Goal: Task Accomplishment & Management: Manage account settings

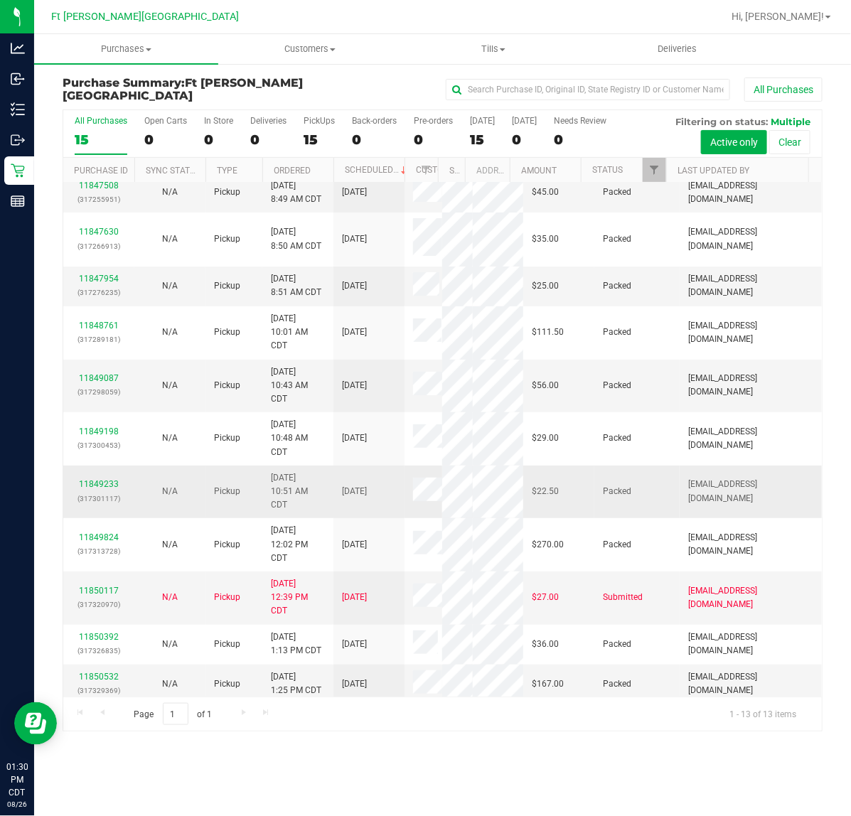
scroll to position [94, 0]
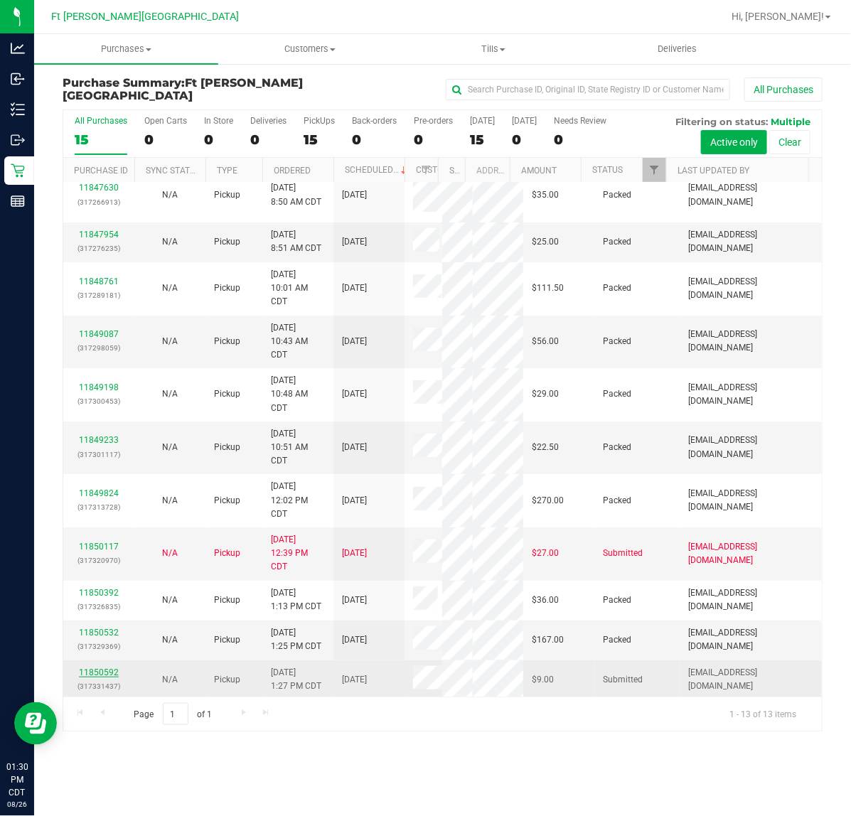
click at [97, 668] on link "11850592" at bounding box center [99, 672] width 40 height 10
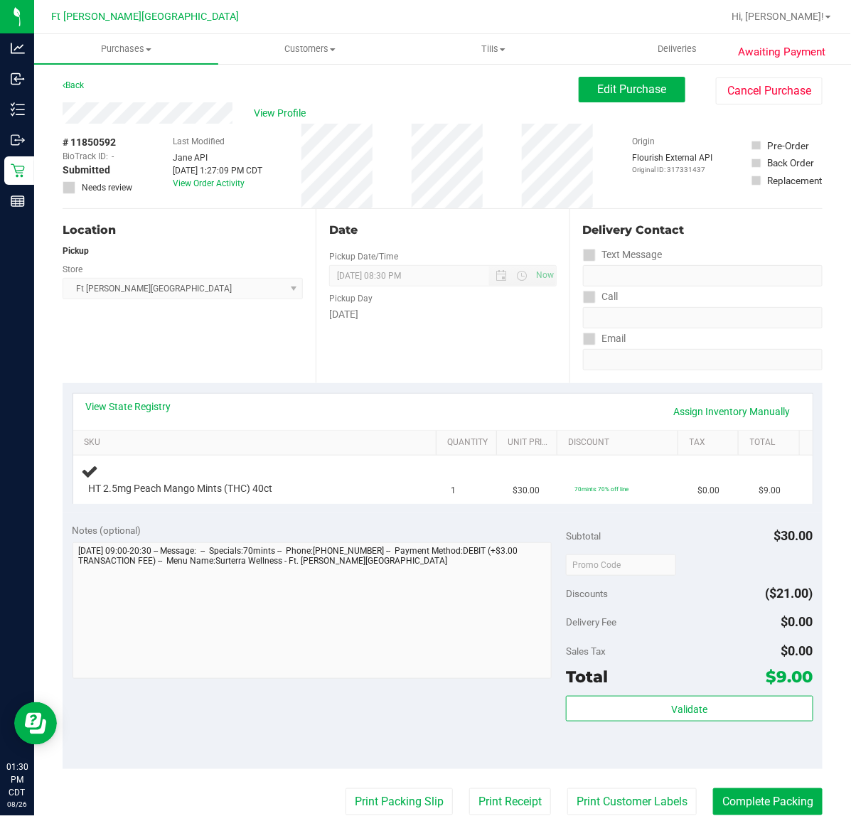
click at [208, 519] on div "Notes (optional) Subtotal $30.00 Discounts ($21.00) Delivery Fee $0.00 Sales Ta…" at bounding box center [443, 641] width 760 height 256
click at [198, 515] on div "Notes (optional) Subtotal $30.00 Discounts ($21.00) Delivery Fee $0.00 Sales Ta…" at bounding box center [443, 641] width 760 height 256
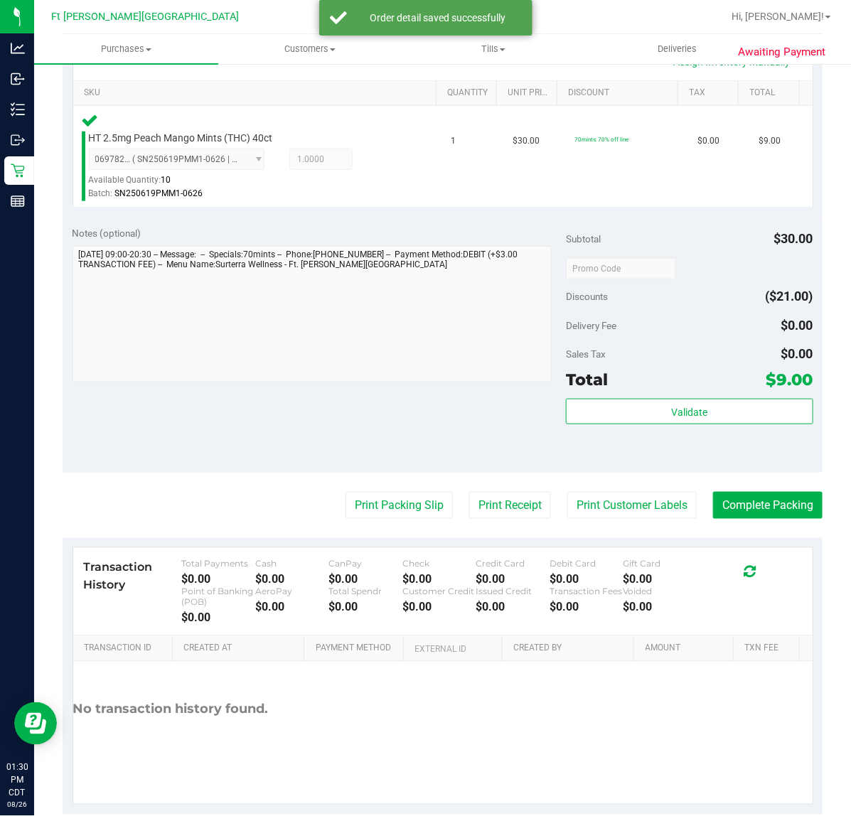
scroll to position [373, 0]
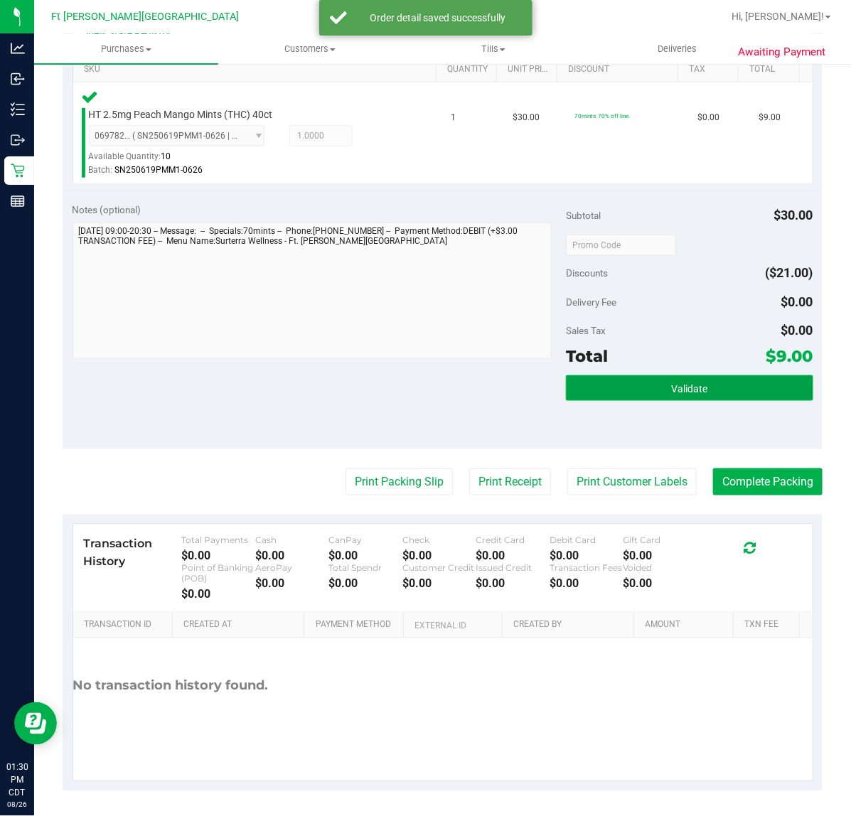
click at [581, 384] on button "Validate" at bounding box center [689, 388] width 247 height 26
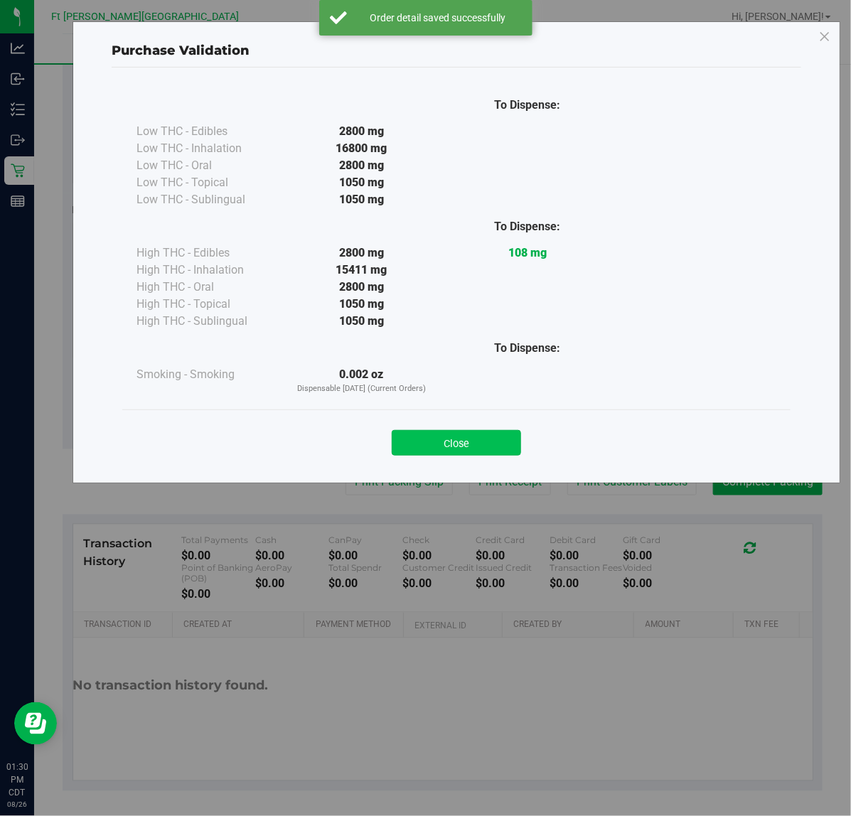
click at [481, 444] on button "Close" at bounding box center [456, 443] width 129 height 26
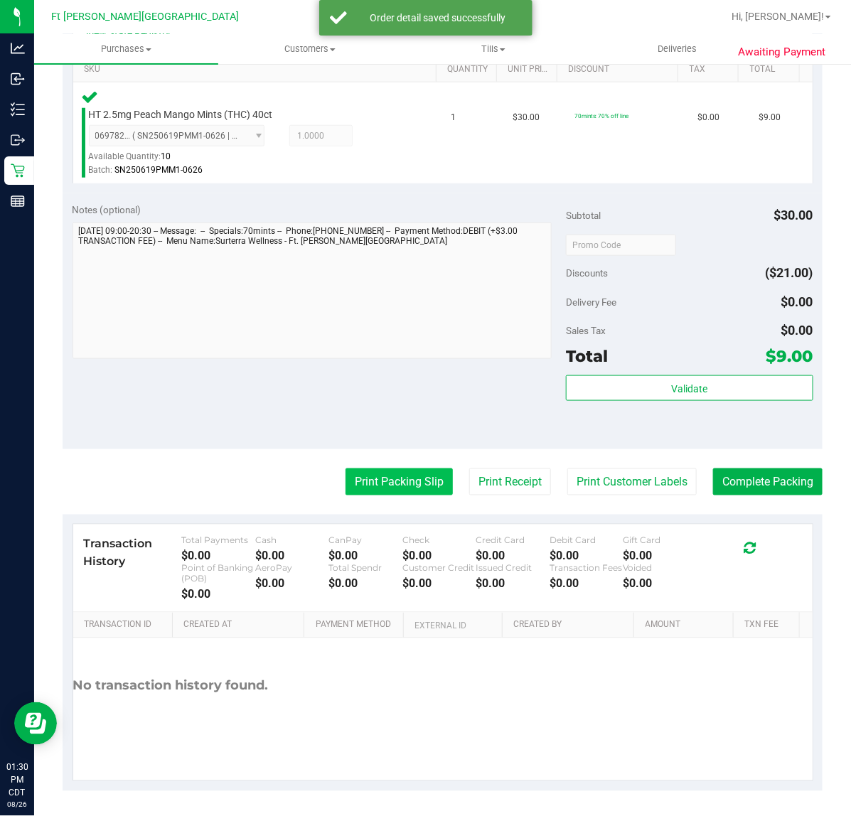
click at [378, 491] on button "Print Packing Slip" at bounding box center [398, 481] width 107 height 27
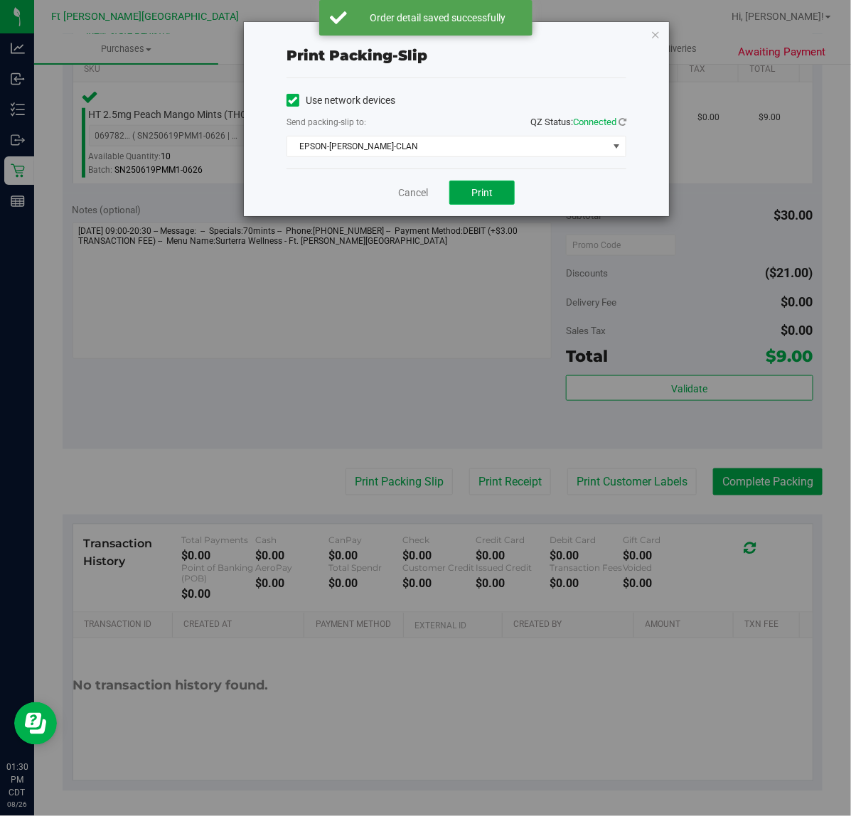
click at [471, 200] on button "Print" at bounding box center [481, 193] width 65 height 24
click at [407, 197] on link "Cancel" at bounding box center [413, 192] width 30 height 15
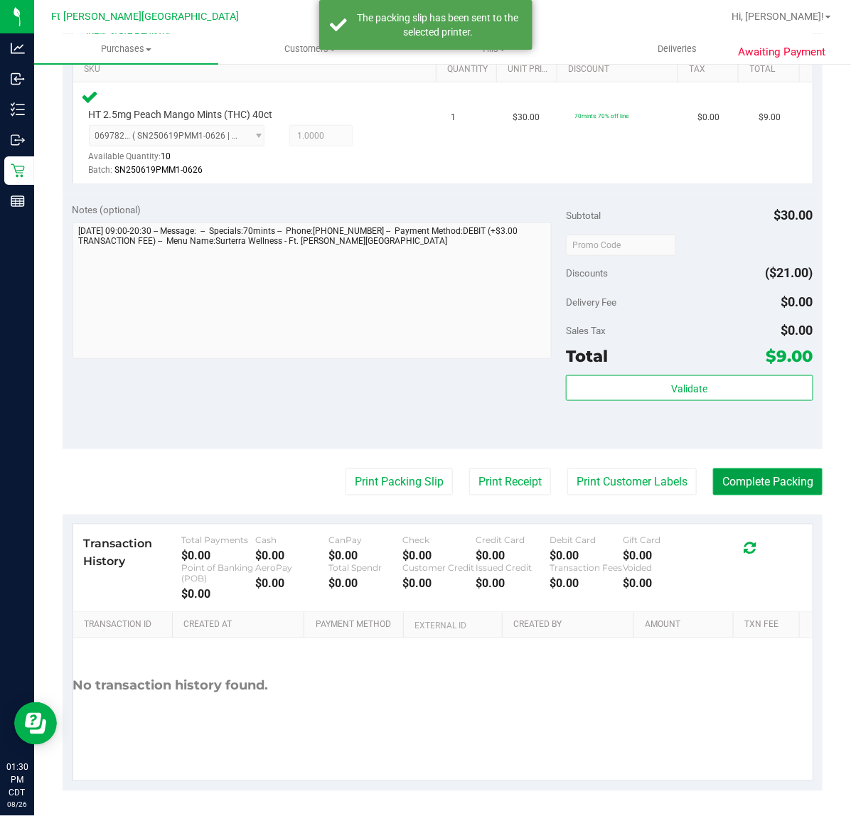
click at [733, 478] on button "Complete Packing" at bounding box center [767, 481] width 109 height 27
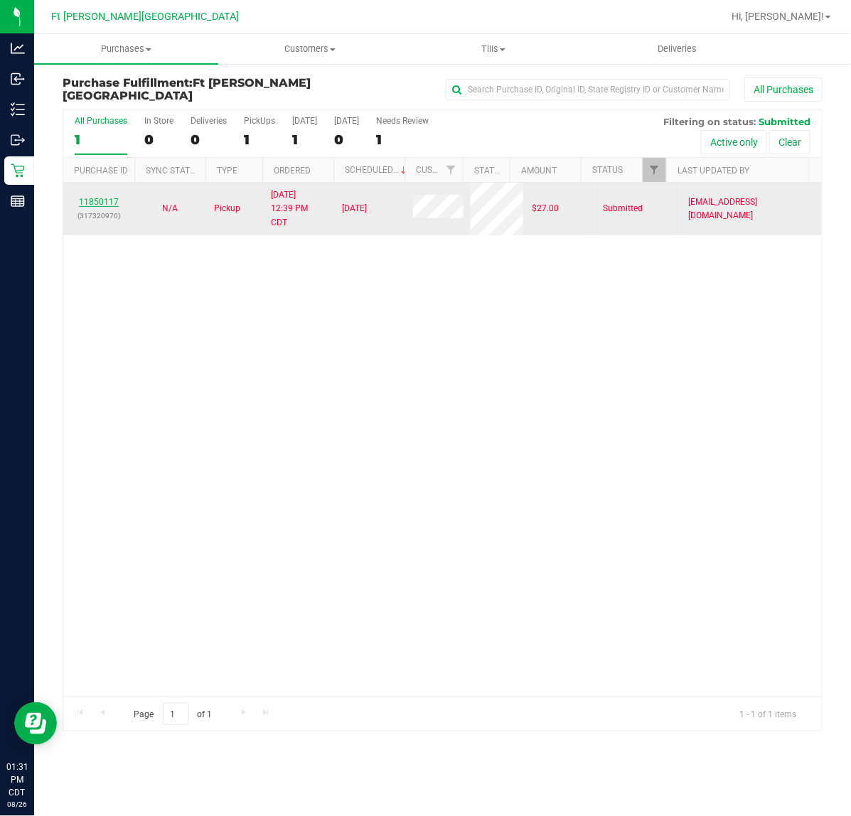
click at [104, 200] on link "11850117" at bounding box center [99, 202] width 40 height 10
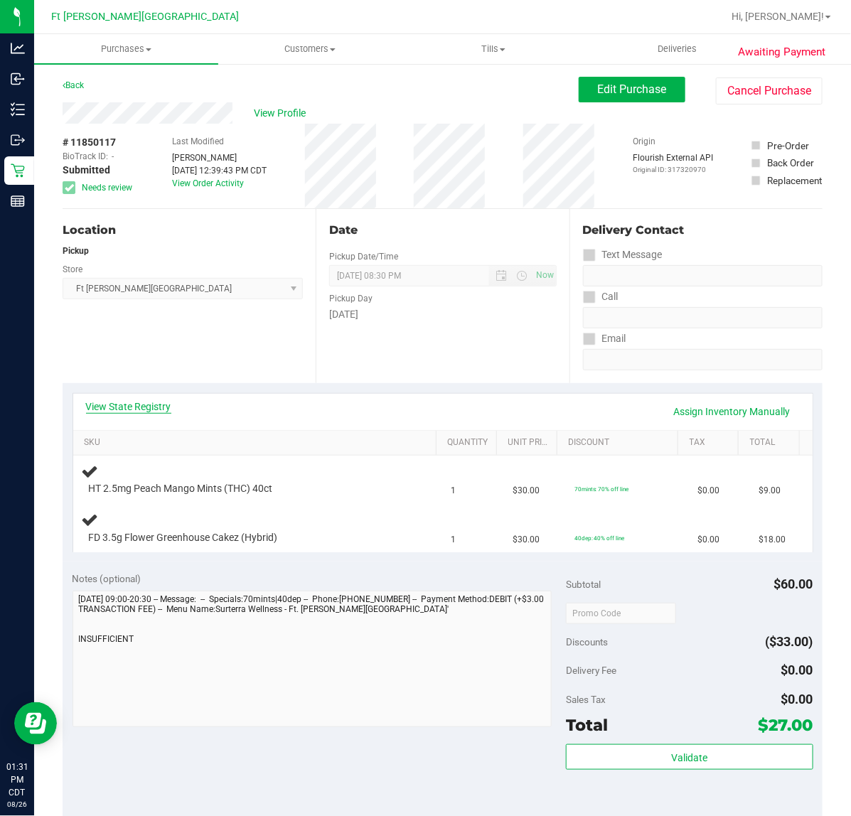
click at [119, 409] on link "View State Registry" at bounding box center [128, 406] width 85 height 14
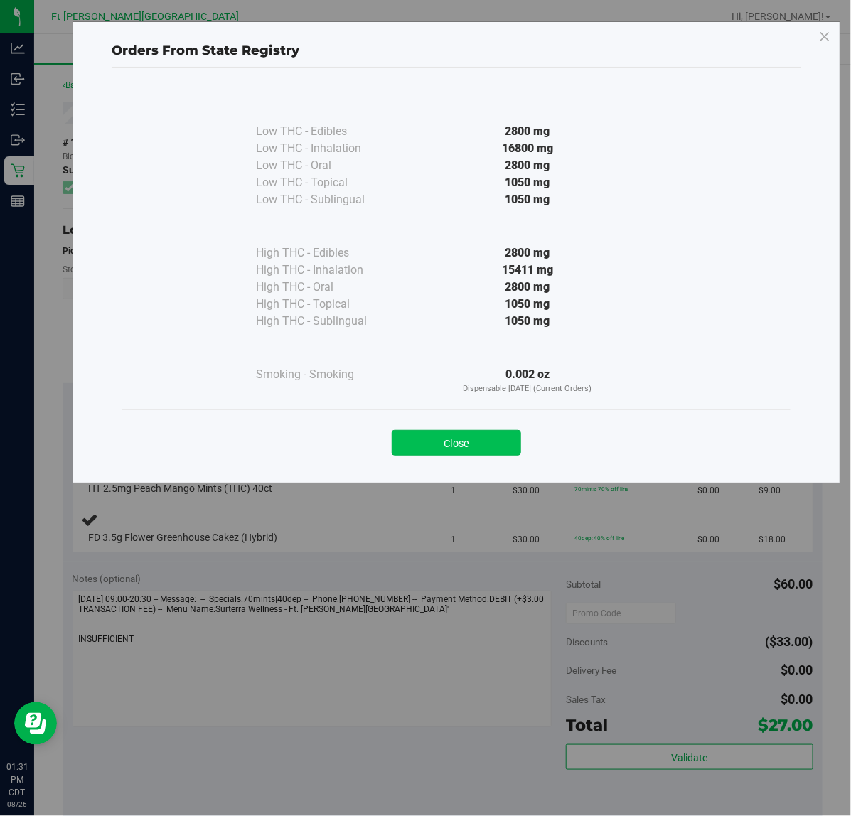
click at [478, 449] on button "Close" at bounding box center [456, 443] width 129 height 26
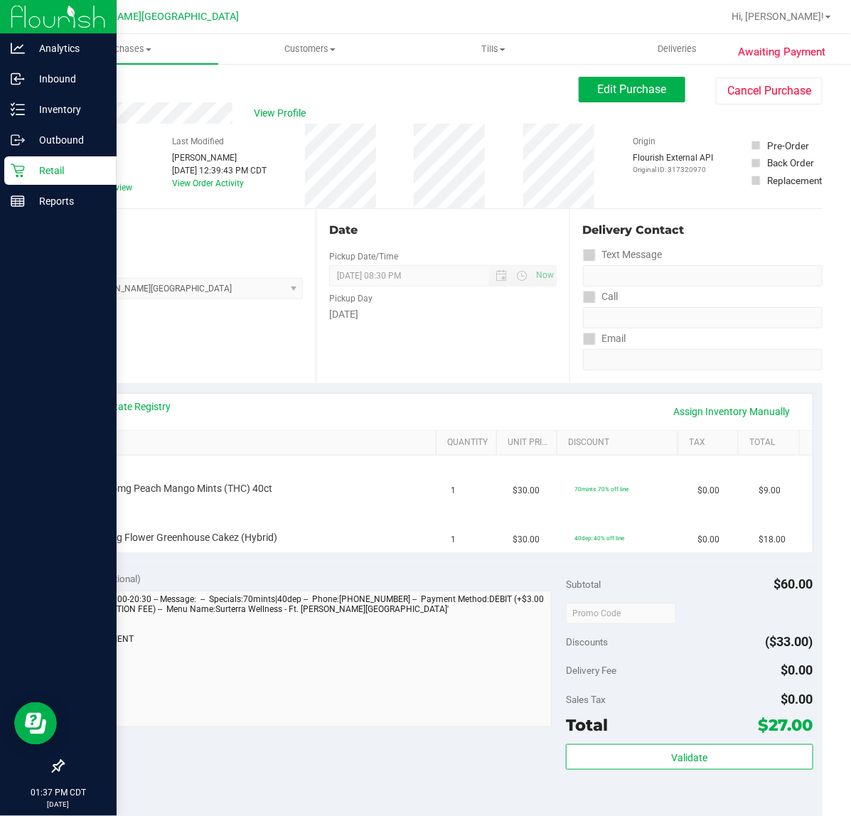
click at [80, 180] on div "Retail" at bounding box center [60, 170] width 112 height 28
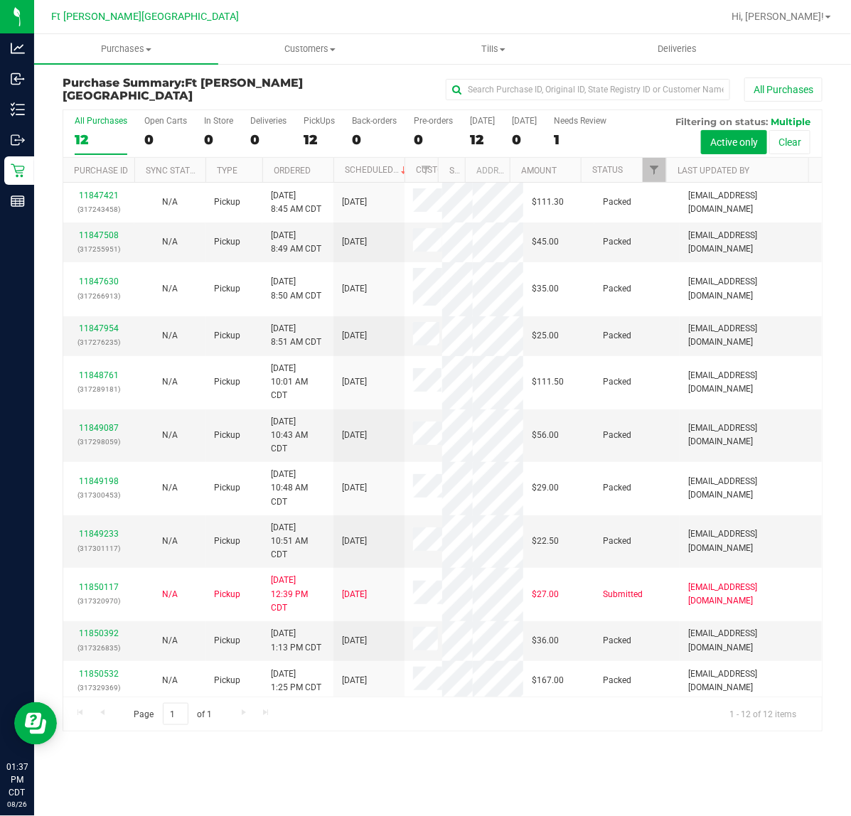
click at [467, 768] on div "Purchases Summary of purchases Fulfillment All purchases Customers All customer…" at bounding box center [442, 425] width 817 height 782
click at [445, 731] on div "Page 1 of 1 1 - 12 of 12 items" at bounding box center [442, 714] width 758 height 34
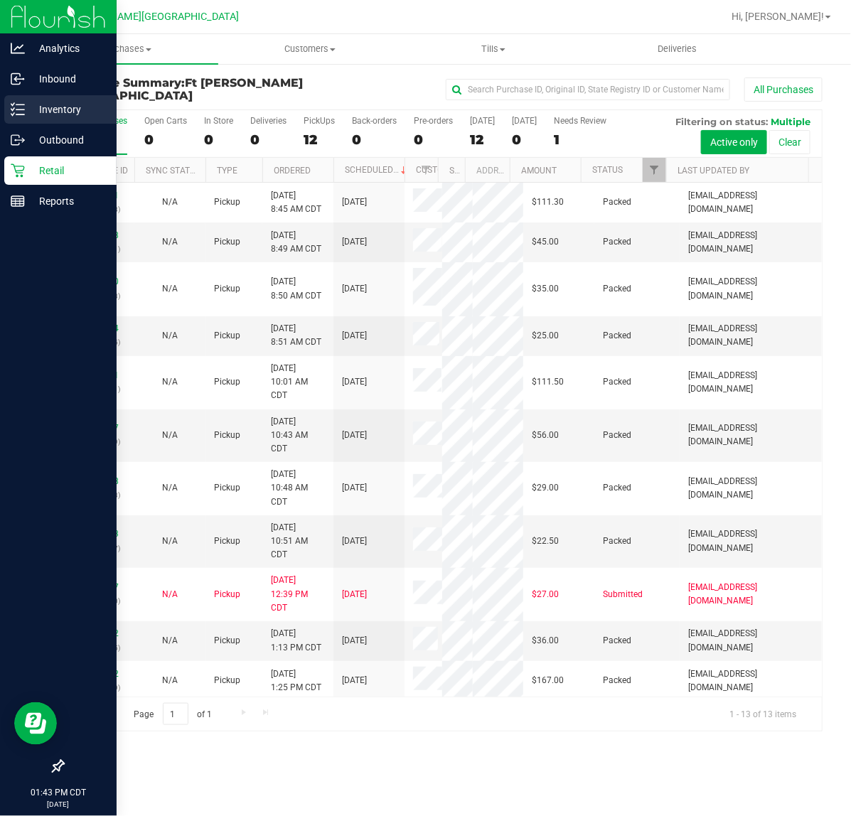
click at [36, 114] on p "Inventory" at bounding box center [67, 109] width 85 height 17
click at [33, 112] on p "Inventory" at bounding box center [67, 109] width 85 height 17
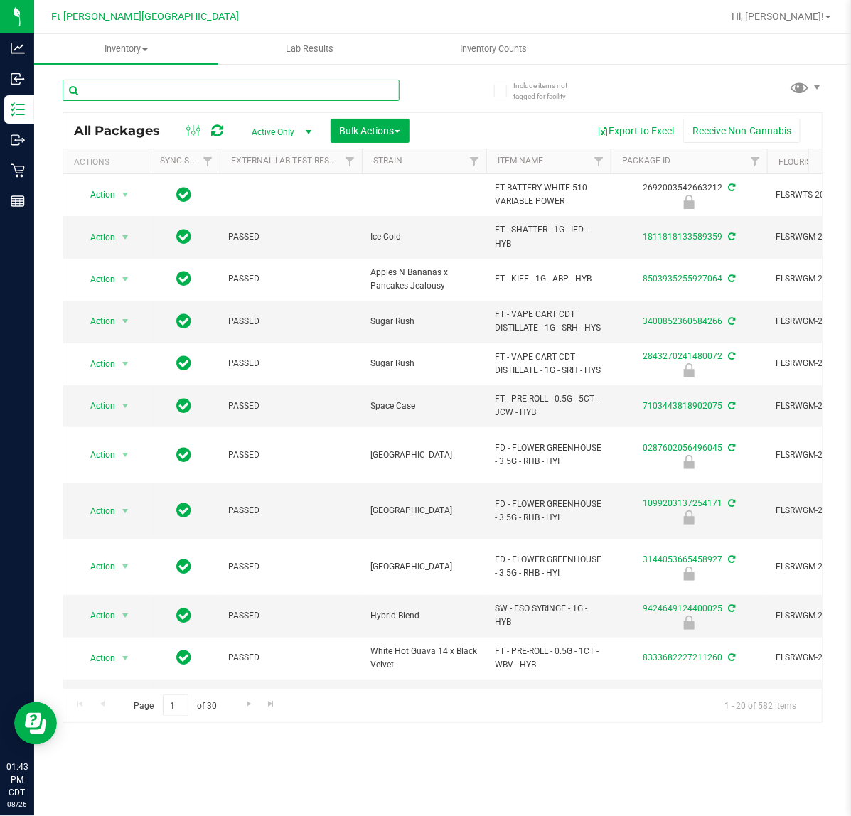
click at [114, 87] on input "text" at bounding box center [231, 90] width 337 height 21
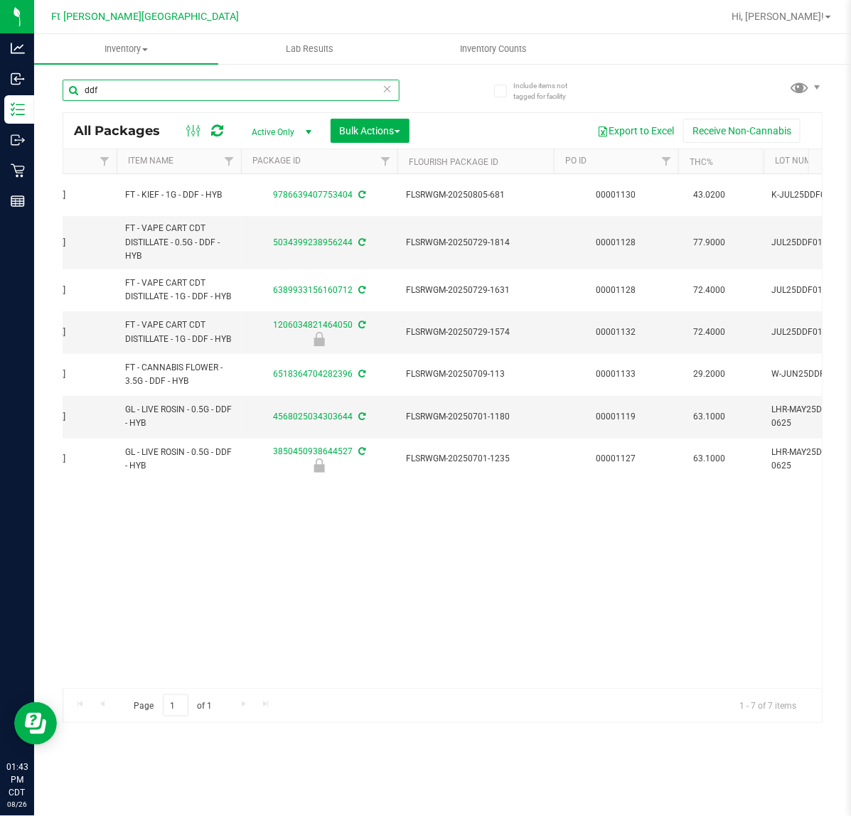
scroll to position [0, 102]
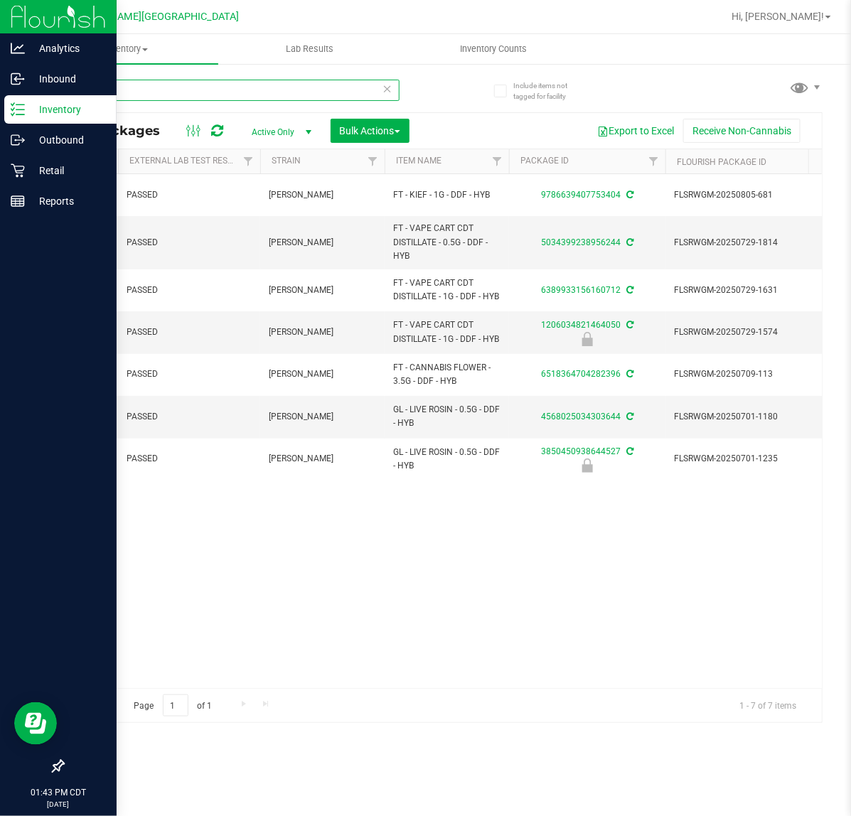
type input "ddf"
click at [27, 182] on div "Retail" at bounding box center [60, 170] width 112 height 28
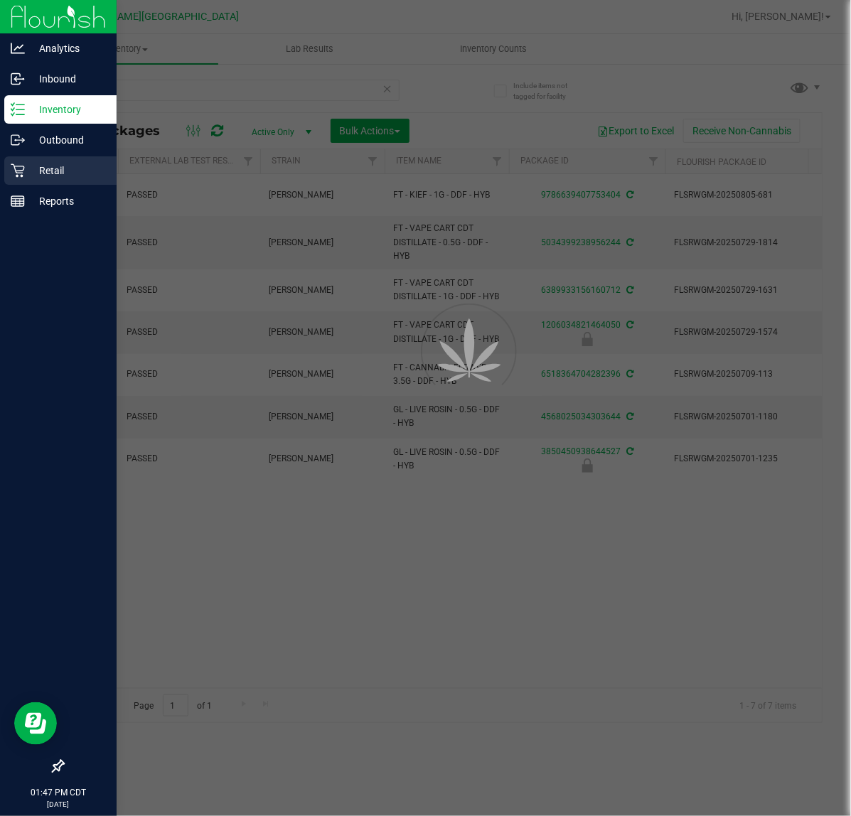
click at [27, 182] on div "Retail" at bounding box center [60, 170] width 112 height 28
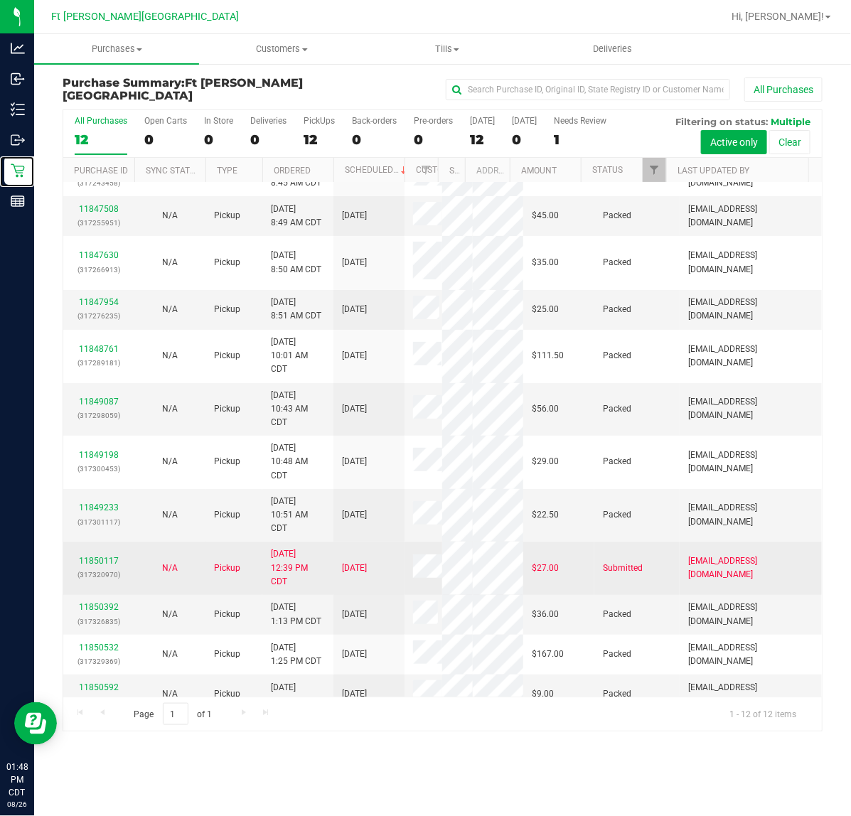
scroll to position [41, 0]
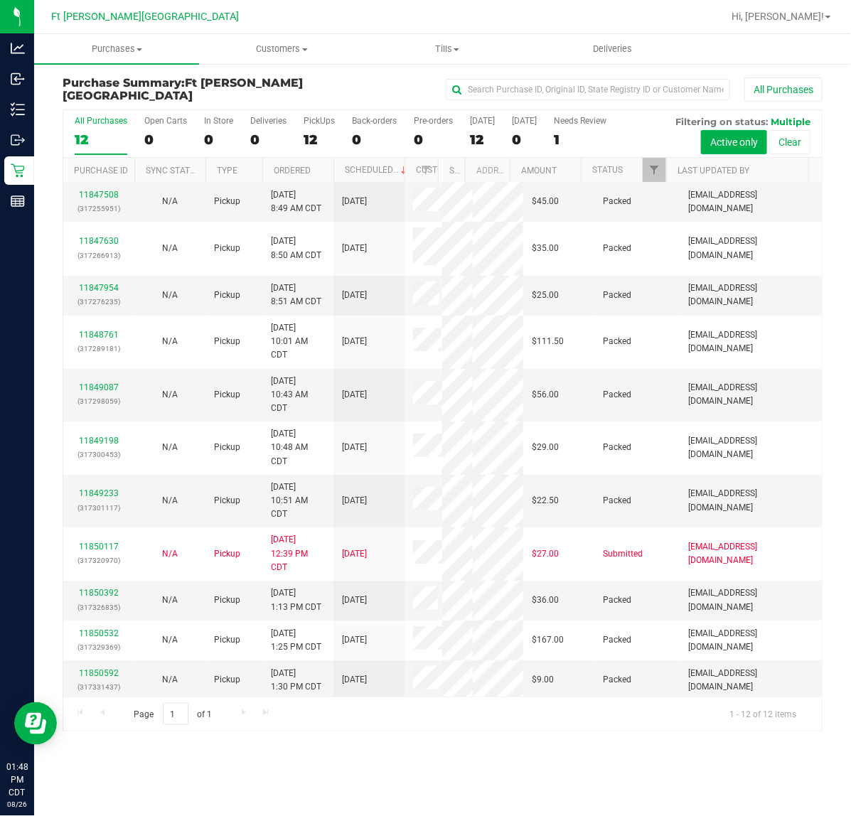
click at [499, 745] on div "Purchase Summary: [GEOGRAPHIC_DATA][PERSON_NAME] All Purchases All Purchases 12…" at bounding box center [442, 404] width 817 height 683
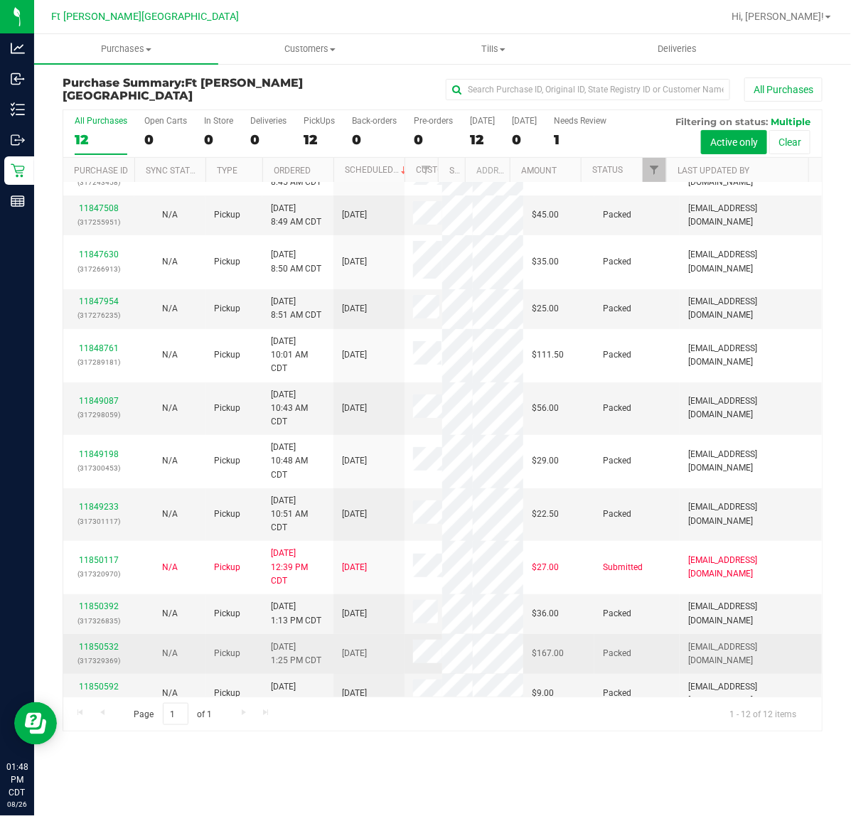
scroll to position [41, 0]
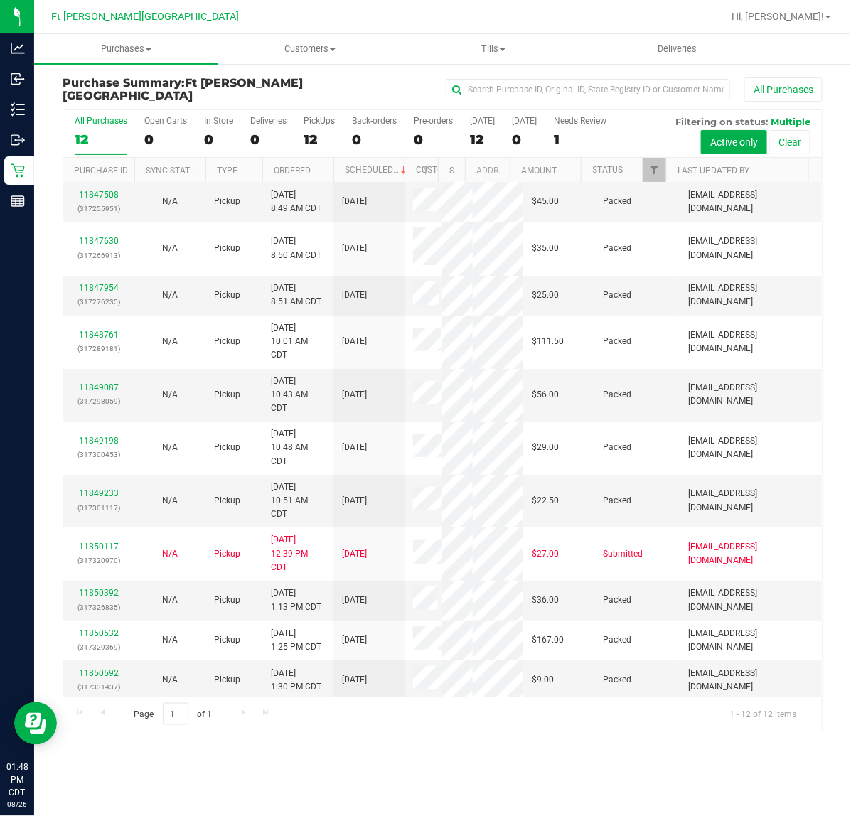
click at [271, 726] on div "Page 1 of 1 1 - 12 of 12 items" at bounding box center [442, 714] width 758 height 34
click at [494, 57] on uib-tab-heading "Tills Manage tills Reconcile e-payments" at bounding box center [493, 49] width 183 height 28
click at [436, 84] on span "Manage tills" at bounding box center [450, 86] width 96 height 12
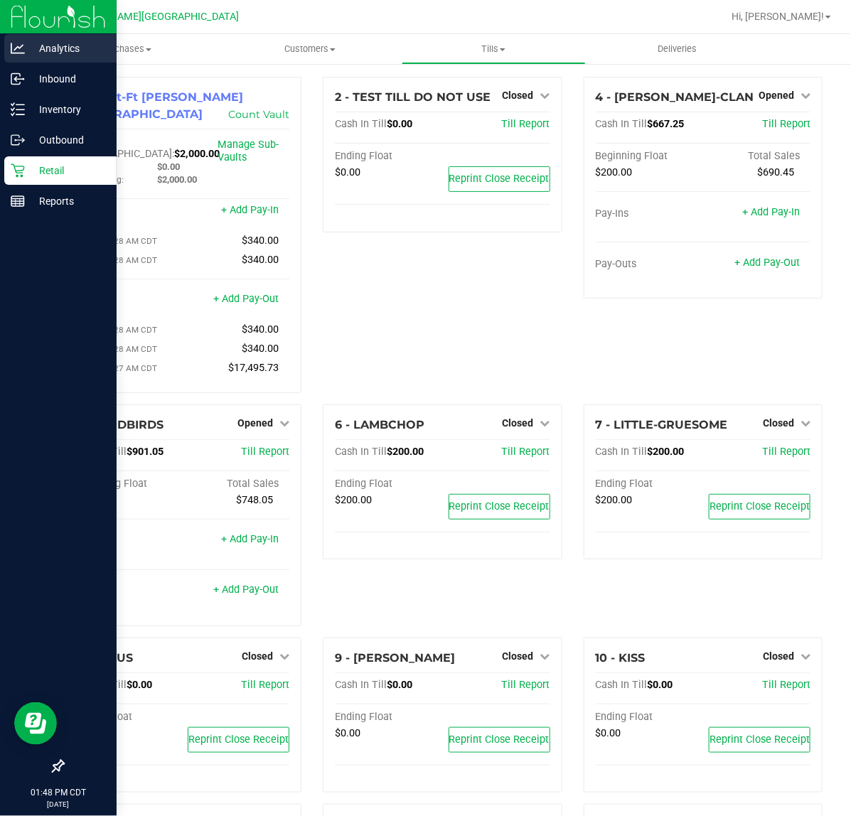
click at [48, 55] on p "Analytics" at bounding box center [67, 48] width 85 height 17
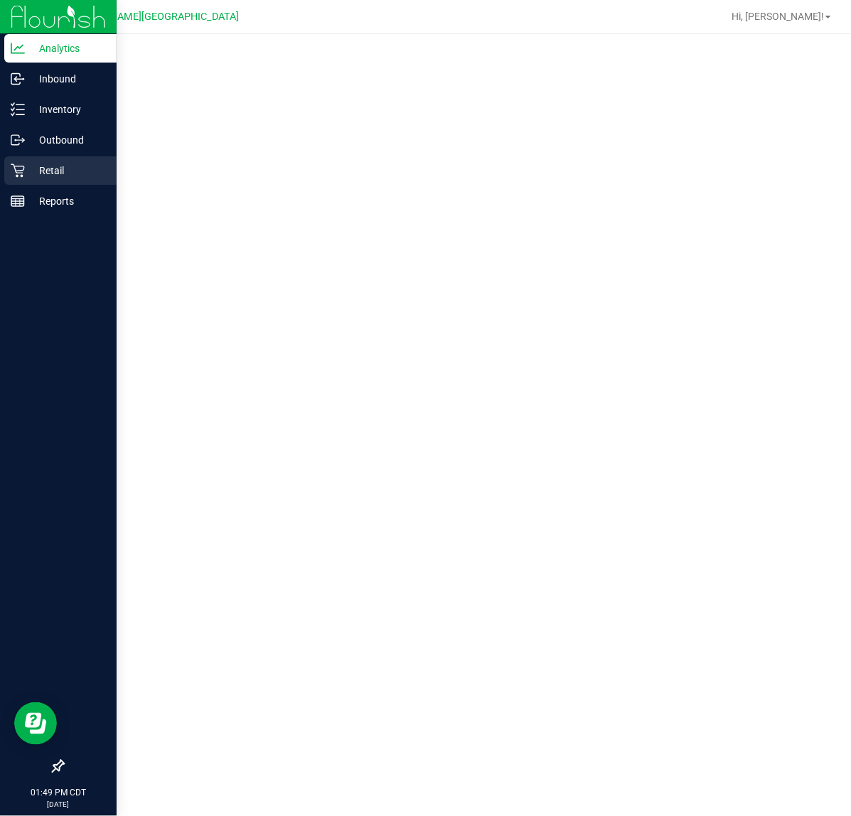
click at [29, 163] on p "Retail" at bounding box center [67, 170] width 85 height 17
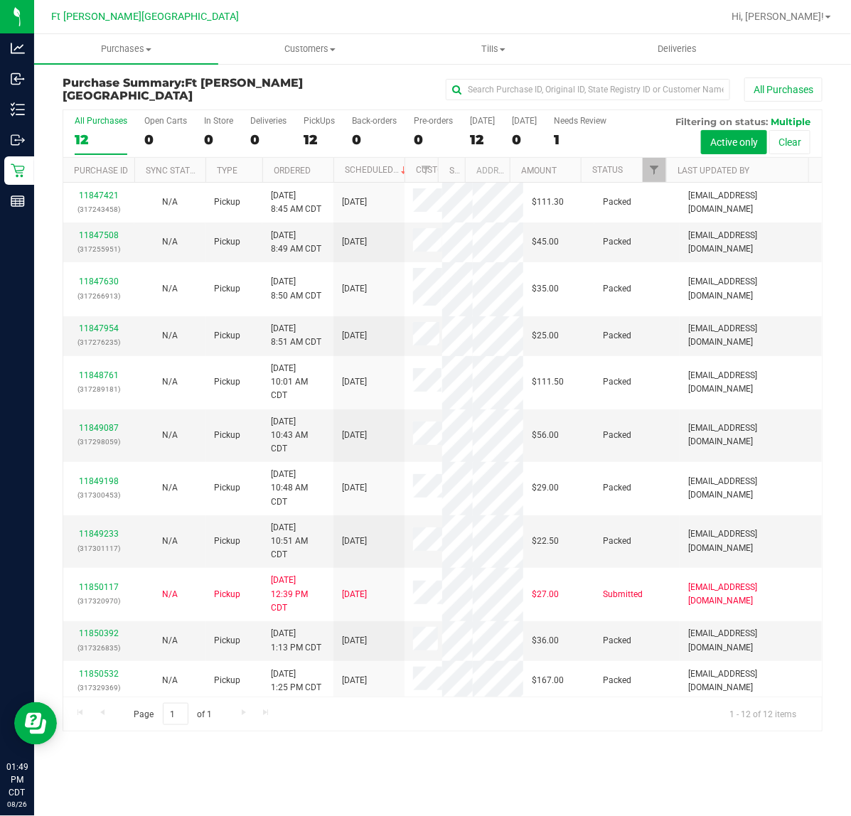
click at [235, 745] on div "Purchase Summary: [GEOGRAPHIC_DATA][PERSON_NAME] All Purchases All Purchases 12…" at bounding box center [442, 404] width 817 height 683
drag, startPoint x: 324, startPoint y: 82, endPoint x: 205, endPoint y: 84, distance: 119.4
click at [205, 84] on div "Purchase Summary: [GEOGRAPHIC_DATA][PERSON_NAME] All Purchases" at bounding box center [443, 93] width 760 height 32
click at [185, 89] on h3 "Purchase Summary: [GEOGRAPHIC_DATA][PERSON_NAME]" at bounding box center [189, 89] width 253 height 25
drag, startPoint x: 321, startPoint y: 90, endPoint x: 190, endPoint y: 98, distance: 131.0
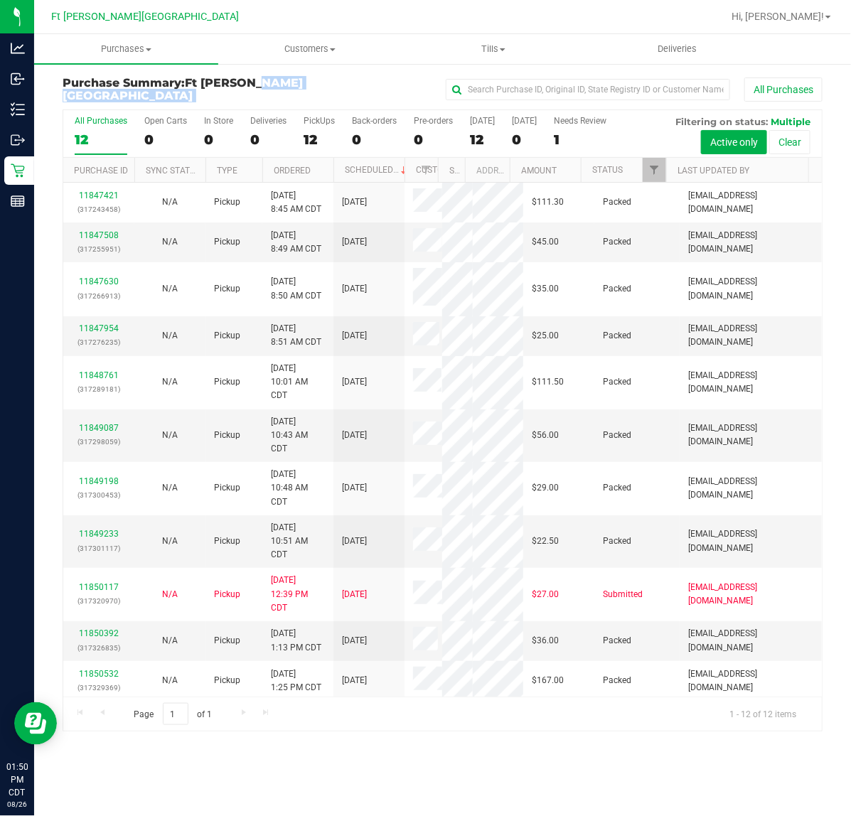
click at [190, 98] on div "Purchase Summary: [GEOGRAPHIC_DATA][PERSON_NAME] All Purchases" at bounding box center [443, 93] width 760 height 32
click at [343, 82] on div "All Purchases" at bounding box center [569, 89] width 507 height 24
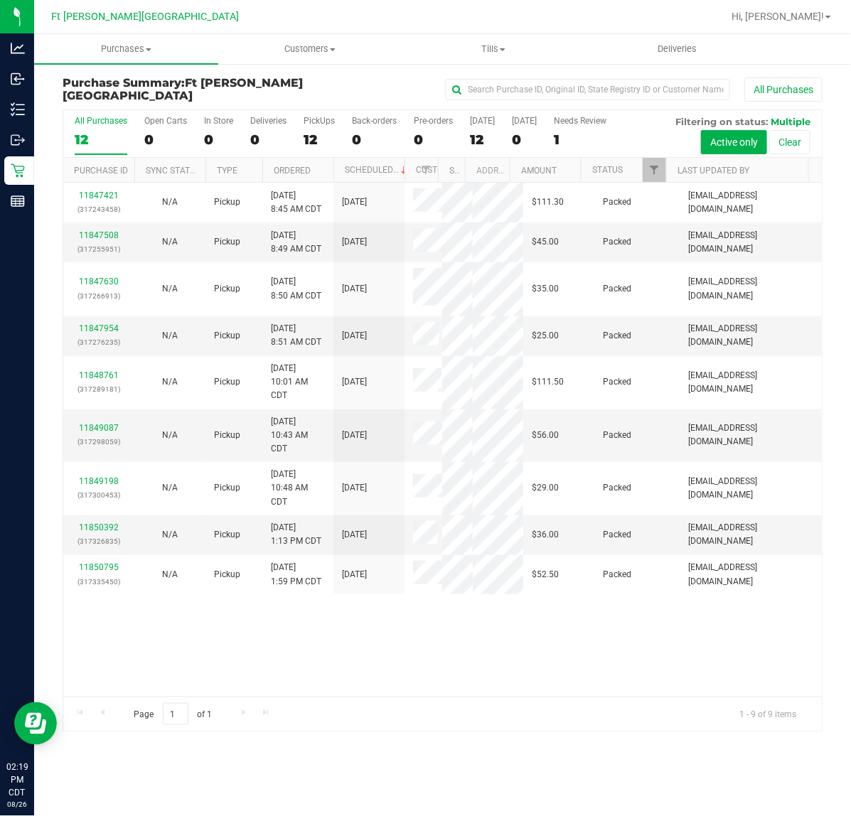
click at [264, 637] on div "11847421 (317243458) N/A Pickup [DATE] 8:45 AM CDT 8/26/2025 $111.30 Packed [EM…" at bounding box center [442, 440] width 758 height 514
click at [232, 670] on div "11847421 (317243458) N/A Pickup [DATE] 8:45 AM CDT 8/26/2025 $111.30 Packed [EM…" at bounding box center [442, 440] width 758 height 514
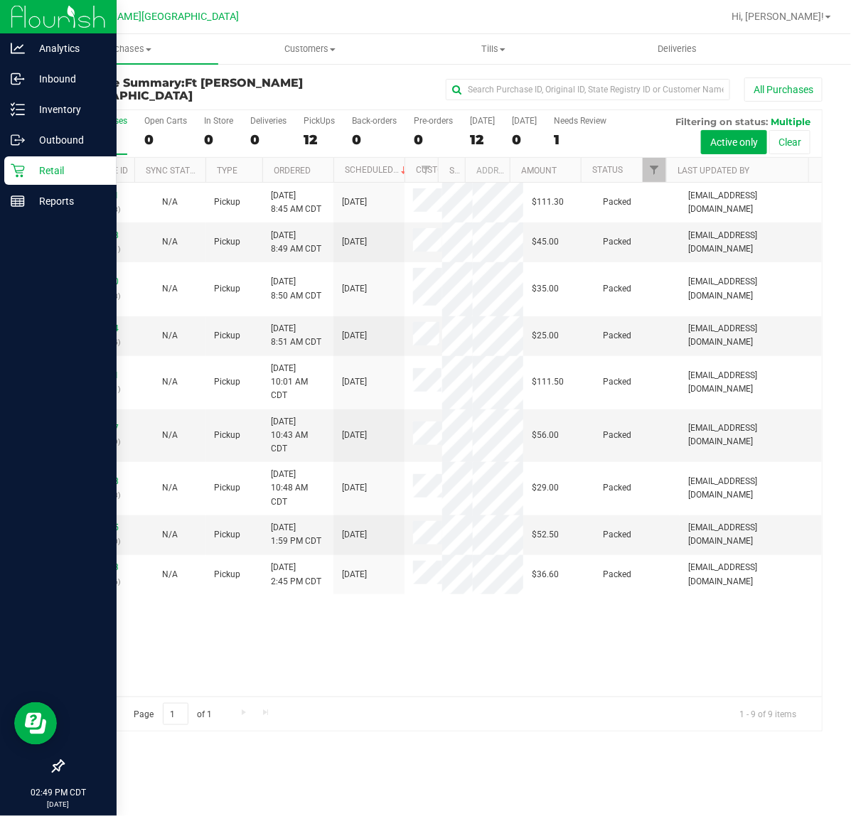
click at [22, 174] on icon at bounding box center [18, 170] width 14 height 14
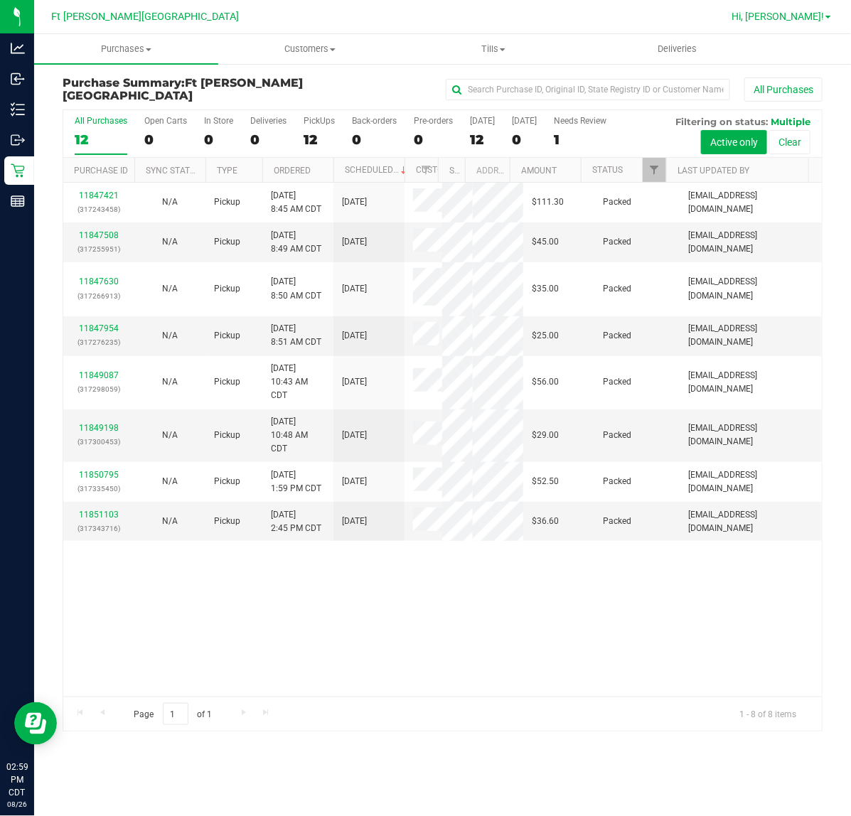
click at [814, 20] on span "Hi, [PERSON_NAME]!" at bounding box center [777, 16] width 92 height 11
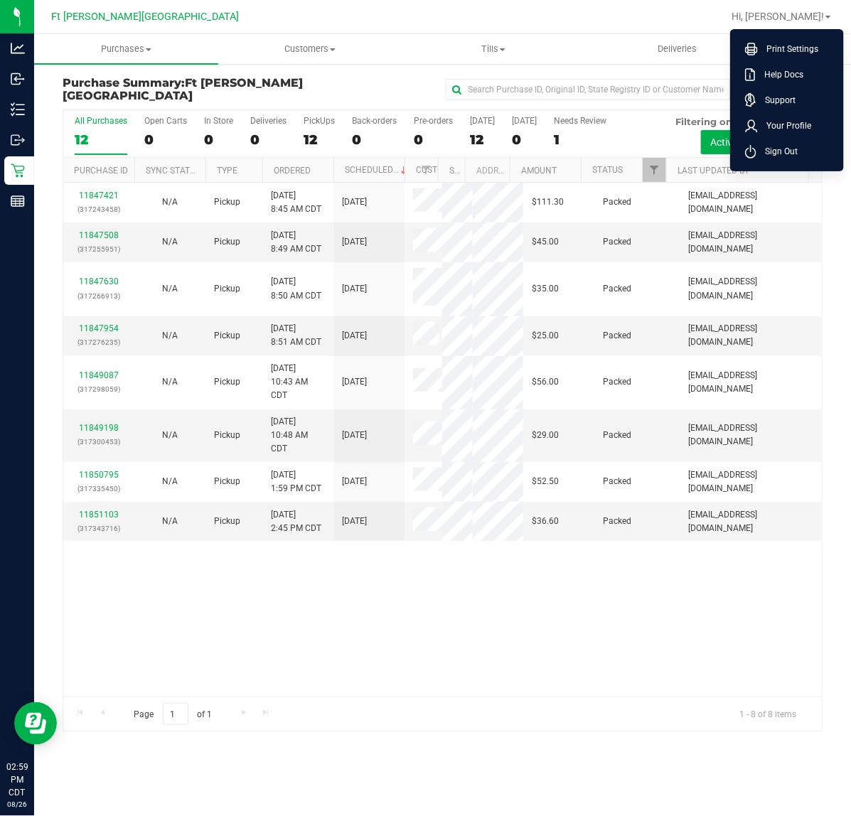
click at [694, 7] on div at bounding box center [488, 17] width 468 height 28
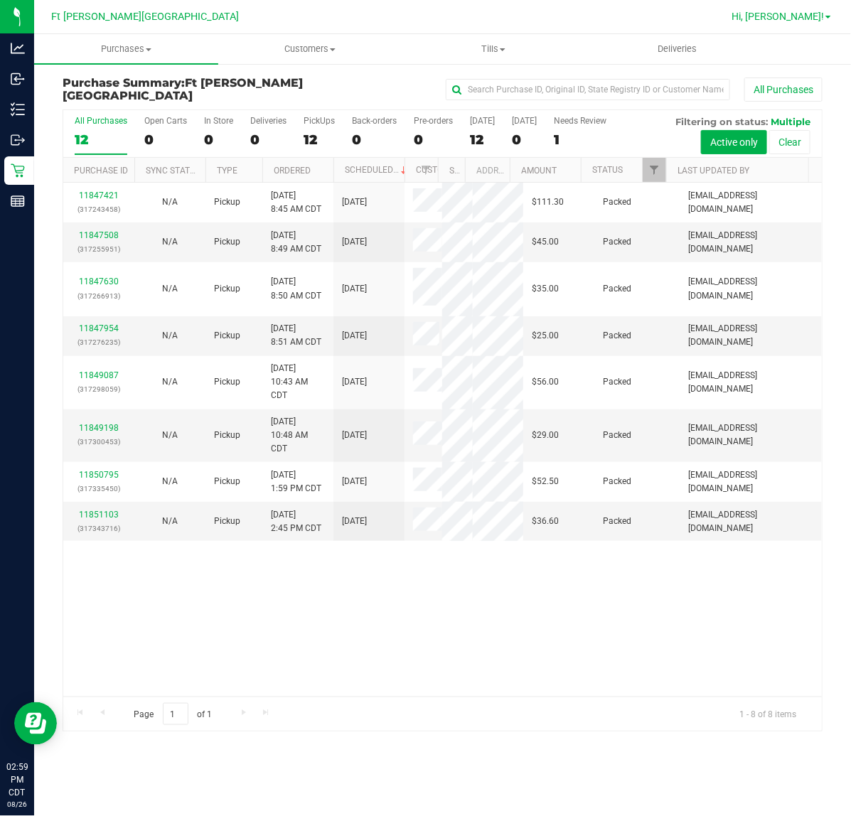
click at [814, 20] on span "Hi, [PERSON_NAME]!" at bounding box center [777, 16] width 92 height 11
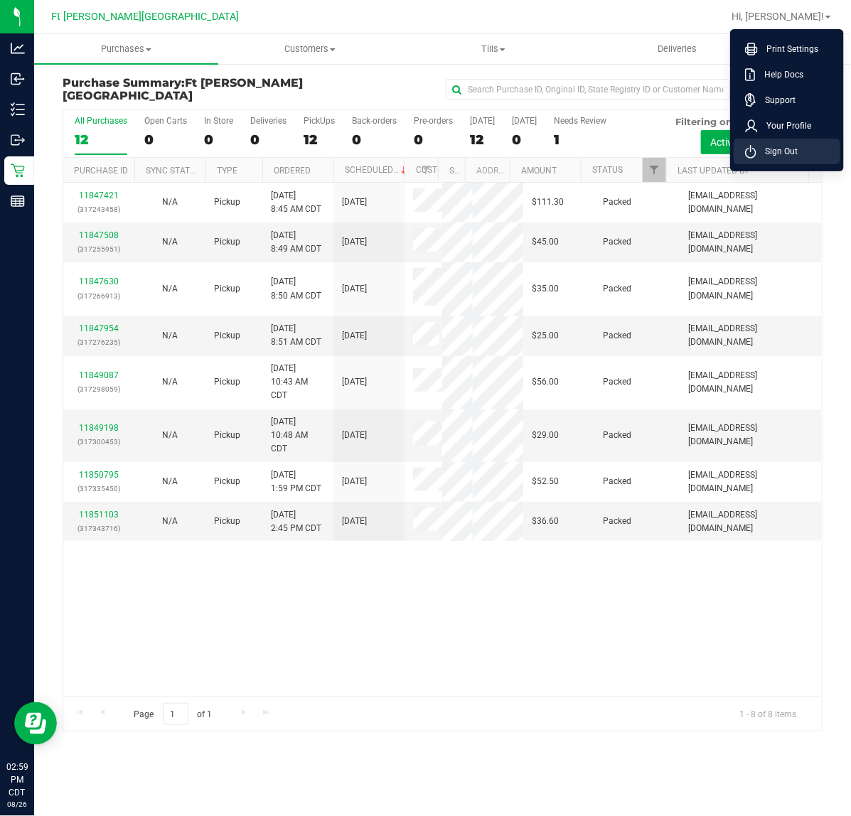
click at [803, 154] on li "Sign Out" at bounding box center [786, 152] width 107 height 26
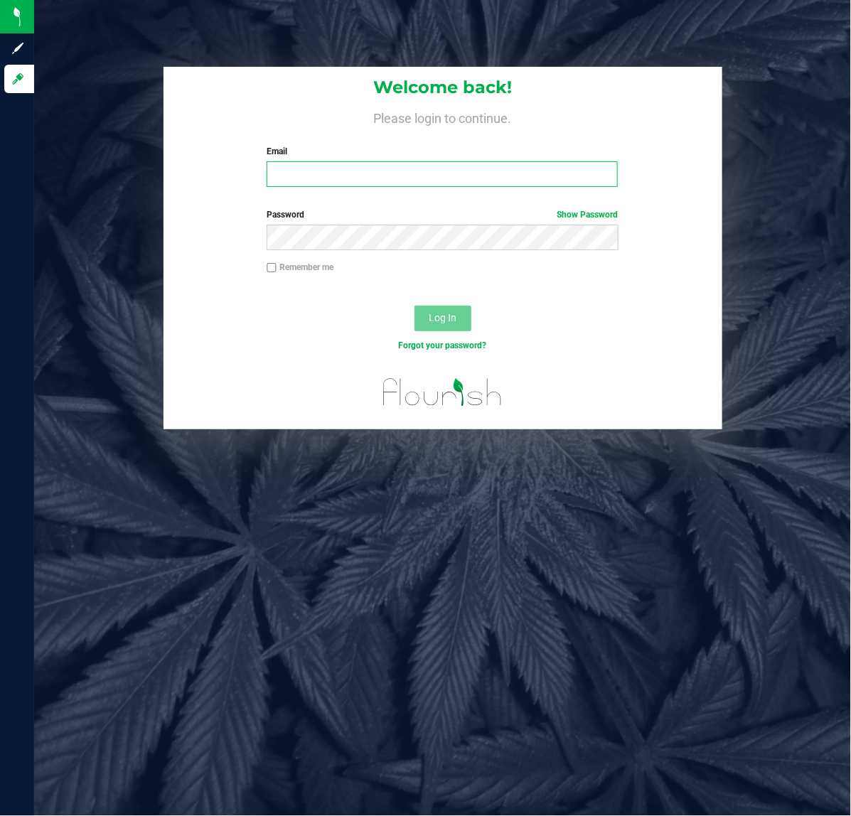
click at [478, 172] on input "Email" at bounding box center [442, 174] width 351 height 26
type input "b"
type input "[EMAIL_ADDRESS][DOMAIN_NAME]"
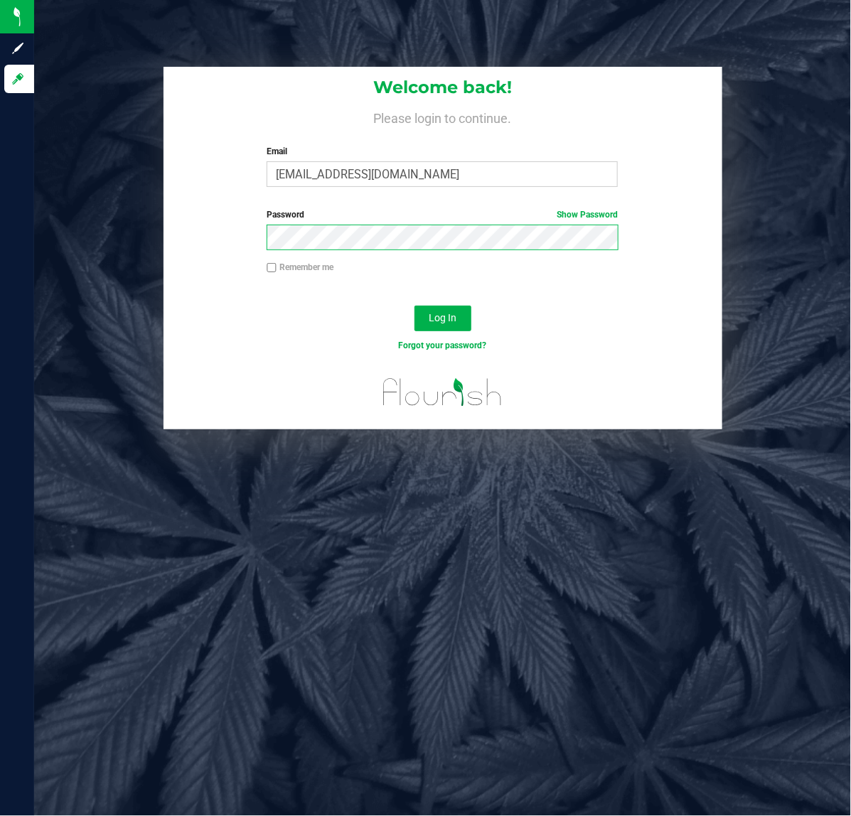
click at [414, 306] on button "Log In" at bounding box center [442, 319] width 57 height 26
